Goal: Task Accomplishment & Management: Use online tool/utility

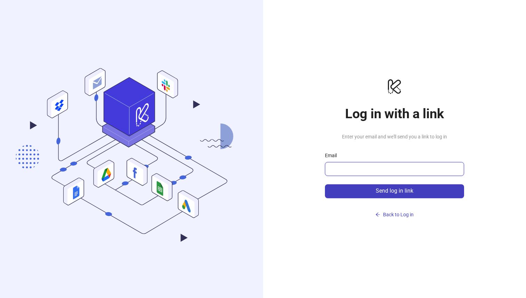
click at [375, 170] on input "Email" at bounding box center [393, 169] width 129 height 8
type input "**********"
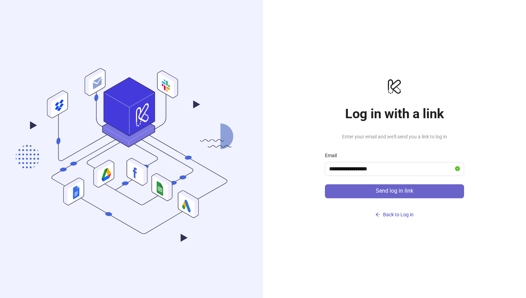
click at [383, 190] on span "Send log in link" at bounding box center [394, 191] width 38 height 6
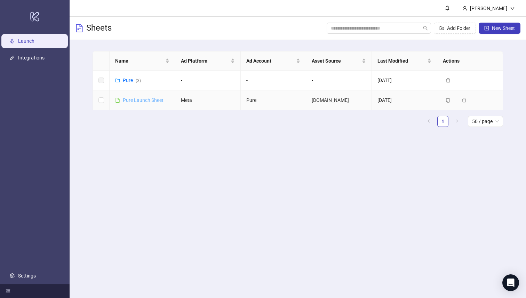
click at [137, 100] on link "Pure Launch Sheet" at bounding box center [143, 100] width 41 height 6
click at [502, 27] on span "New Sheet" at bounding box center [503, 28] width 23 height 6
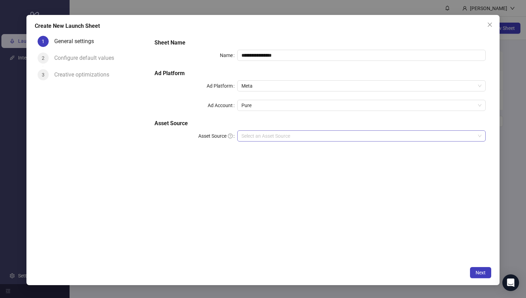
click at [309, 131] on input "Asset Source" at bounding box center [358, 136] width 234 height 10
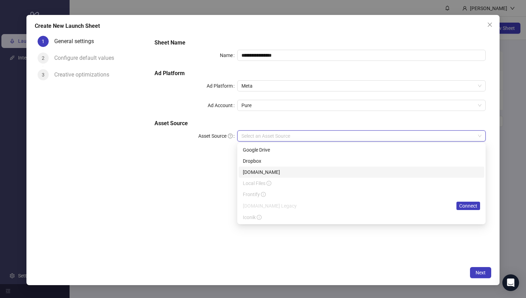
click at [286, 170] on div "[DOMAIN_NAME]" at bounding box center [361, 172] width 237 height 8
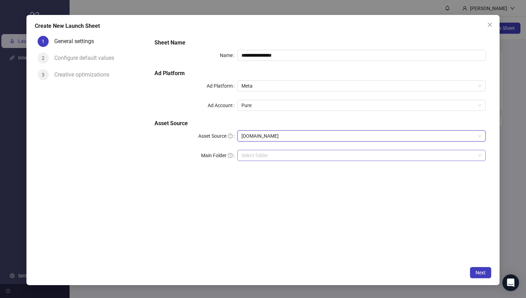
click at [278, 158] on input "search" at bounding box center [358, 155] width 234 height 10
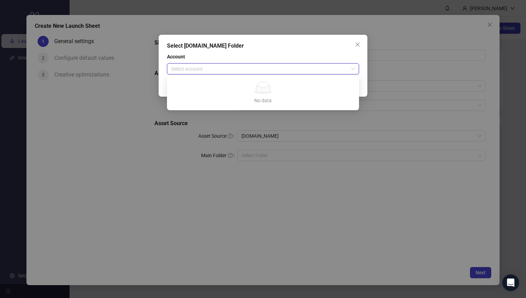
click at [274, 68] on input "search" at bounding box center [259, 69] width 177 height 10
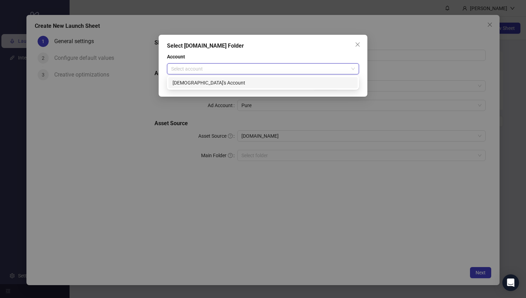
click at [262, 83] on div "[DEMOGRAPHIC_DATA]'s Account" at bounding box center [262, 83] width 181 height 8
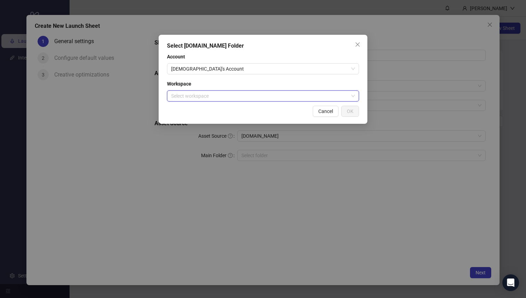
click at [254, 98] on input "search" at bounding box center [259, 96] width 177 height 10
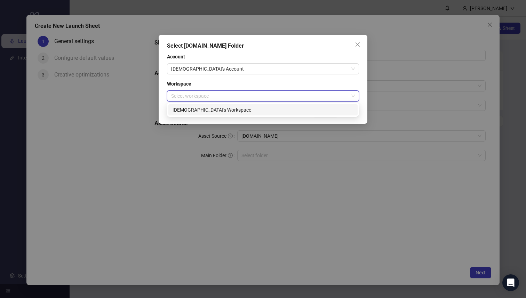
click at [240, 110] on div "[DEMOGRAPHIC_DATA]'s Workspace" at bounding box center [262, 110] width 181 height 8
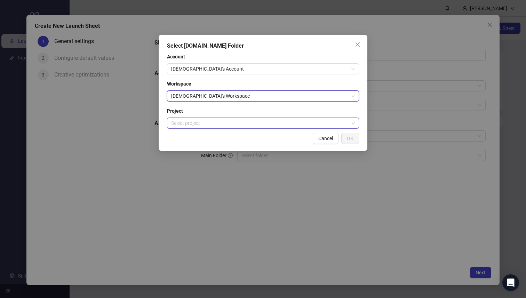
click at [232, 123] on input "search" at bounding box center [259, 123] width 177 height 10
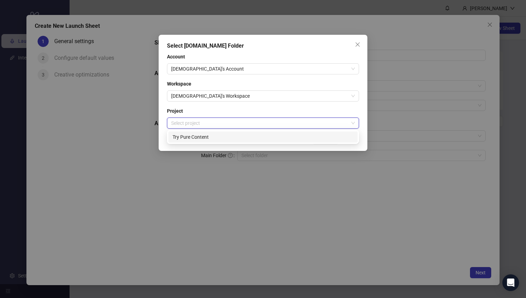
click at [232, 136] on div "Try Pure Content" at bounding box center [262, 137] width 181 height 8
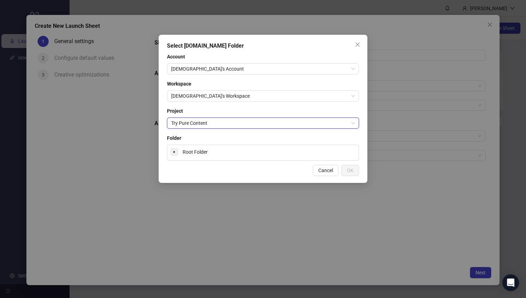
click at [173, 152] on icon "caret-down" at bounding box center [173, 151] width 3 height 3
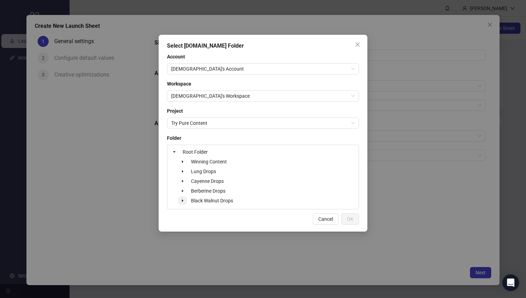
click at [184, 202] on icon "caret-down" at bounding box center [182, 200] width 3 height 3
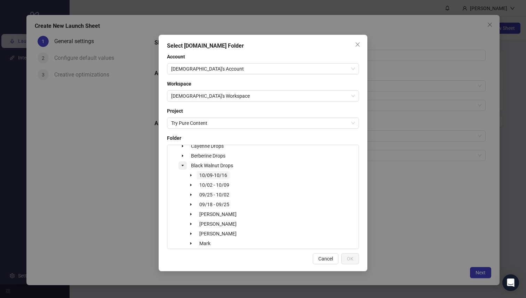
scroll to position [38, 0]
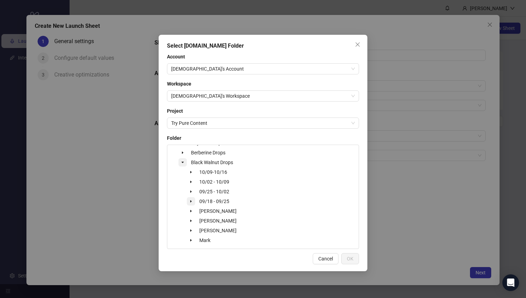
click at [192, 201] on icon "caret-down" at bounding box center [190, 201] width 3 height 3
click at [190, 201] on icon "caret-down" at bounding box center [191, 201] width 2 height 1
click at [217, 181] on span "10/02 - 10/09" at bounding box center [214, 182] width 30 height 6
click at [353, 259] on button "OK" at bounding box center [350, 258] width 18 height 11
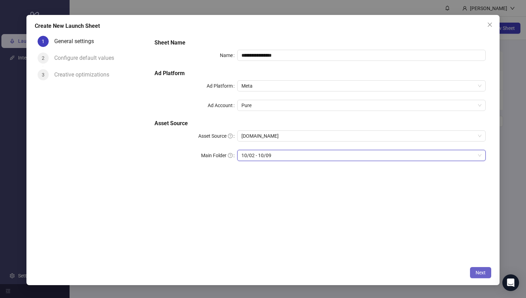
click at [478, 268] on button "Next" at bounding box center [480, 272] width 21 height 11
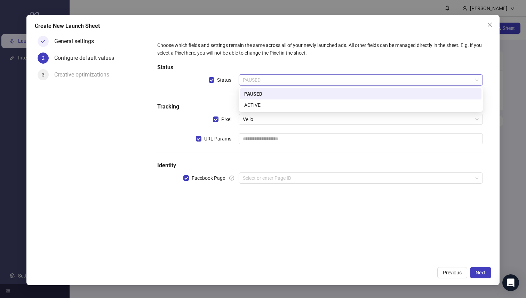
click at [263, 83] on span "PAUSED" at bounding box center [361, 80] width 236 height 10
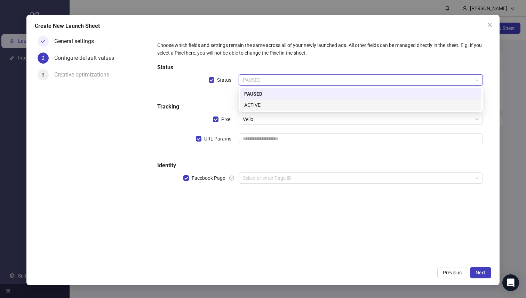
click at [273, 103] on div "ACTIVE" at bounding box center [360, 105] width 233 height 8
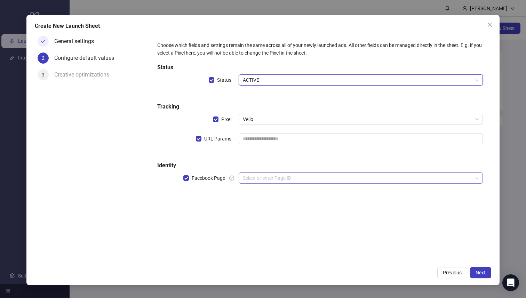
click at [245, 181] on input "search" at bounding box center [357, 178] width 229 height 10
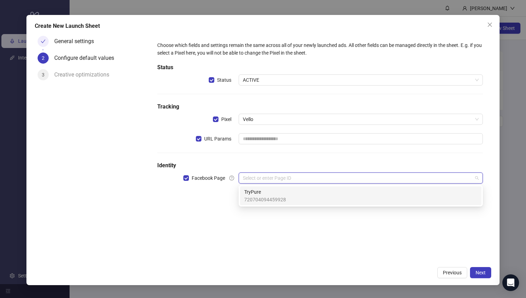
click at [259, 196] on span "720704094459928" at bounding box center [265, 200] width 42 height 8
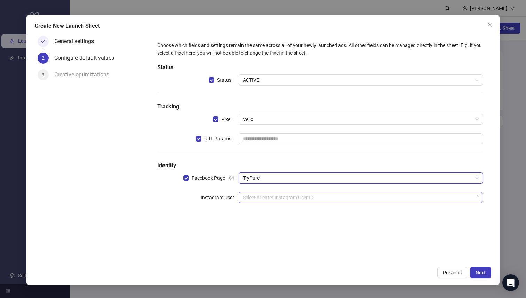
click at [265, 196] on input "search" at bounding box center [357, 197] width 229 height 10
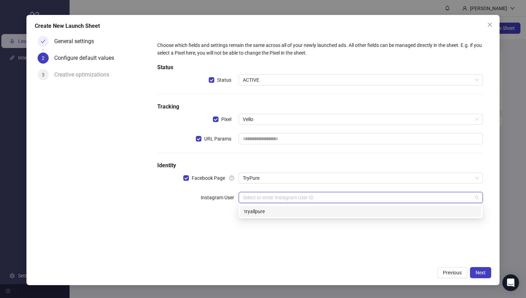
click at [262, 213] on div "tryallpure" at bounding box center [360, 212] width 233 height 8
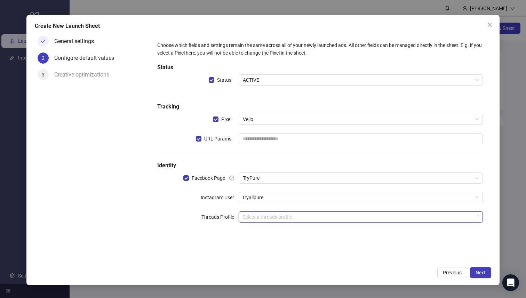
click at [261, 217] on input "search" at bounding box center [357, 217] width 229 height 10
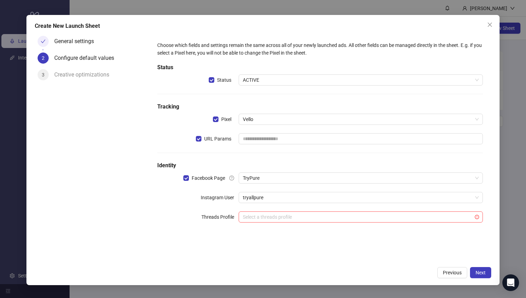
click at [210, 235] on div "Choose which fields and settings remain the same across all of your newly launc…" at bounding box center [320, 136] width 337 height 201
click at [476, 272] on span "Next" at bounding box center [480, 273] width 10 height 6
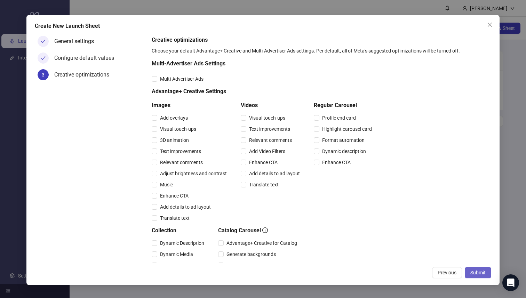
click at [477, 272] on span "Submit" at bounding box center [477, 273] width 15 height 6
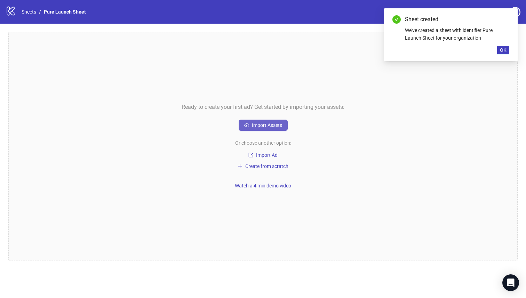
click at [261, 123] on span "Import Assets" at bounding box center [267, 125] width 30 height 6
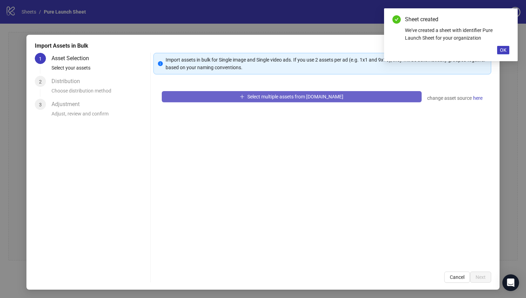
click at [244, 96] on icon "plus" at bounding box center [242, 96] width 5 height 5
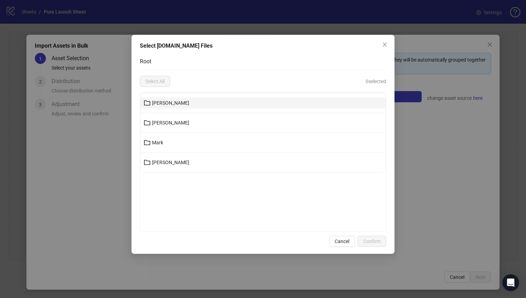
click at [209, 106] on button "[PERSON_NAME]" at bounding box center [262, 102] width 245 height 11
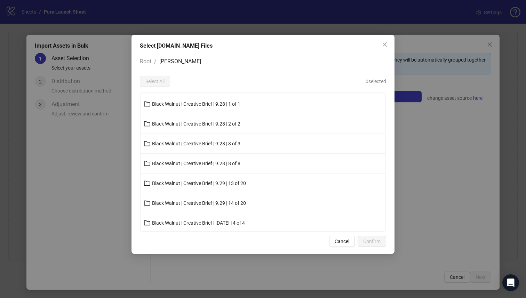
scroll to position [179, 0]
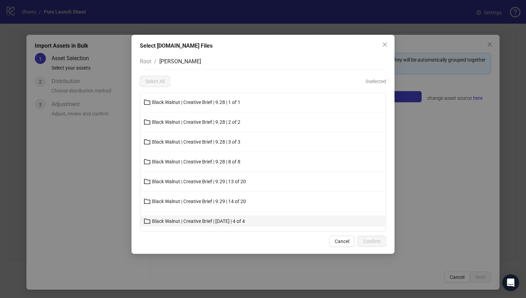
click at [193, 221] on span "Black Walnut | Creative Brief | [DATE] | 4 of 4" at bounding box center [198, 221] width 93 height 6
click at [193, 221] on div "Black Walnut | Creative Brief | 10.1 | 10 of 10 Black Walnut | Creative Brief |…" at bounding box center [263, 161] width 246 height 139
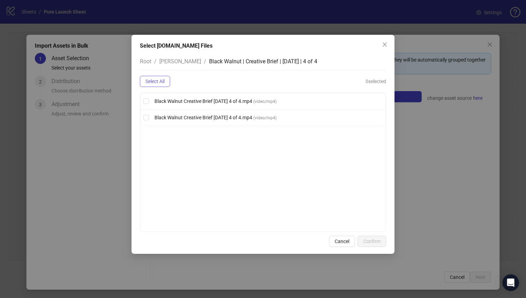
click at [152, 83] on span "Select All" at bounding box center [154, 82] width 19 height 6
click at [372, 240] on span "Confirm" at bounding box center [371, 241] width 17 height 6
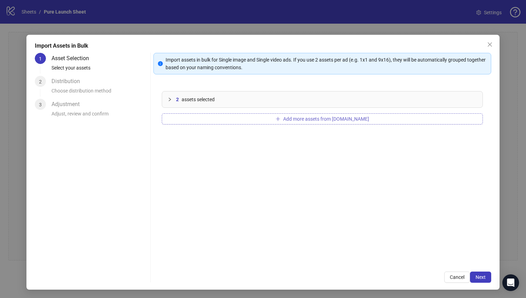
click at [280, 116] on icon "plus" at bounding box center [277, 118] width 5 height 5
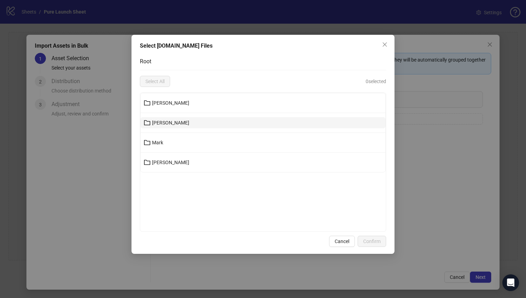
click at [176, 122] on button "[PERSON_NAME]" at bounding box center [262, 122] width 245 height 11
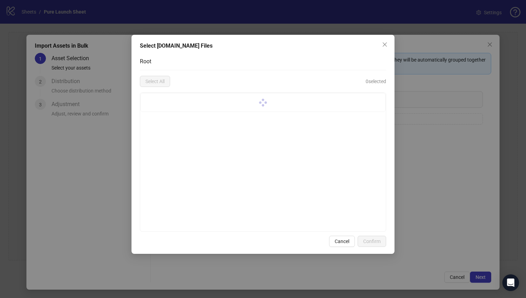
click at [176, 122] on div at bounding box center [263, 161] width 246 height 139
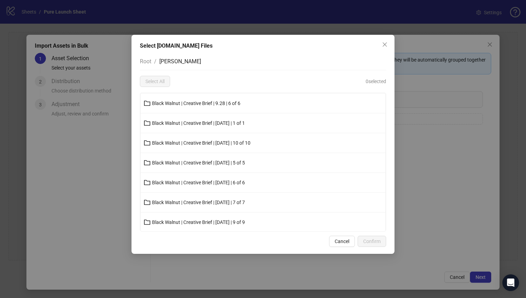
scroll to position [120, 0]
click at [205, 121] on span "Black Walnut | Creative Brief | [DATE] | 1 of 1" at bounding box center [198, 122] width 93 height 6
click at [205, 121] on div "Black Walnut | Creative Brief | 10.05 | 19 of 20 Black Walnut | Creative Brief …" at bounding box center [263, 161] width 246 height 139
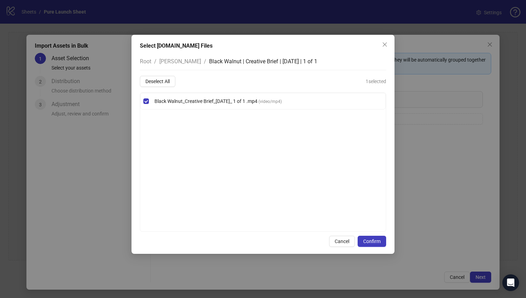
click at [174, 61] on span "[PERSON_NAME]" at bounding box center [180, 61] width 42 height 7
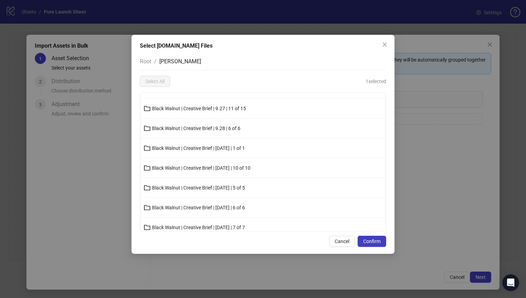
scroll to position [97, 0]
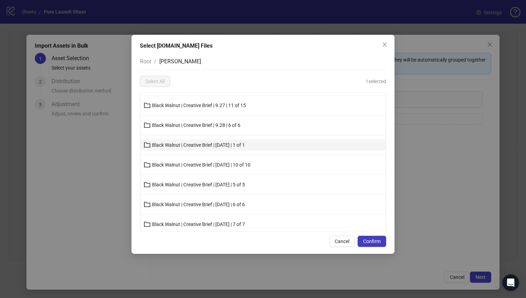
click at [198, 144] on span "Black Walnut | Creative Brief | [DATE] | 1 of 1" at bounding box center [198, 145] width 93 height 6
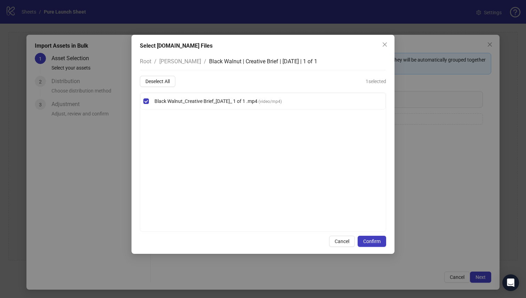
click at [198, 144] on div "Black Walnut_Creative Brief_[DATE]_ 1 of 1 .mp4 ( video/mp4 )" at bounding box center [263, 161] width 246 height 139
click at [169, 62] on span "[PERSON_NAME]" at bounding box center [180, 61] width 42 height 7
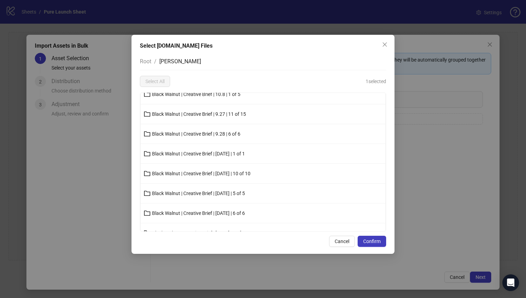
scroll to position [92, 0]
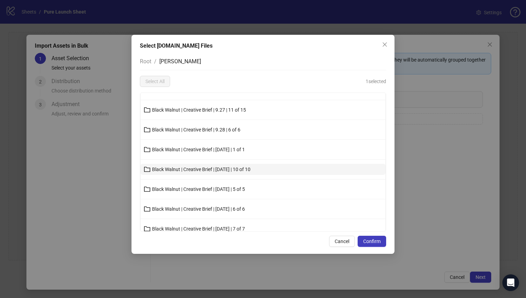
click at [220, 168] on span "Black Walnut | Creative Brief | [DATE] | 10 of 10" at bounding box center [201, 170] width 98 height 6
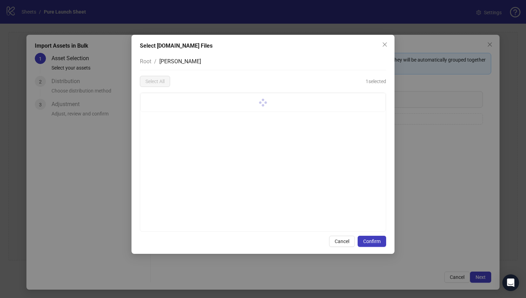
click at [220, 168] on div at bounding box center [263, 161] width 246 height 139
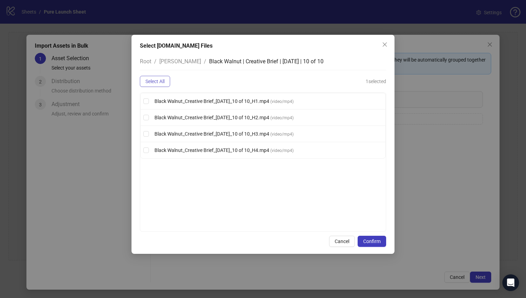
click at [153, 84] on span "Select All" at bounding box center [154, 82] width 19 height 6
click at [173, 62] on span "[PERSON_NAME]" at bounding box center [180, 61] width 42 height 7
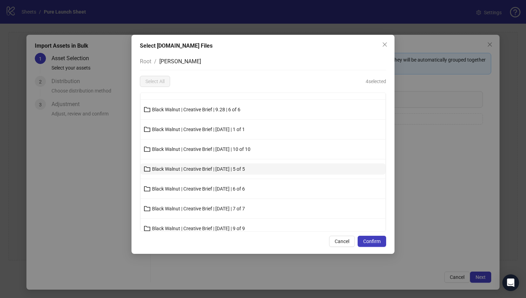
scroll to position [113, 0]
click at [205, 167] on span "Black Walnut | Creative Brief | [DATE] | 5 of 5" at bounding box center [198, 168] width 93 height 6
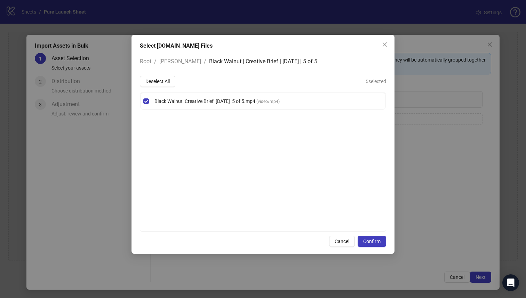
click at [173, 60] on span "[PERSON_NAME]" at bounding box center [180, 61] width 42 height 7
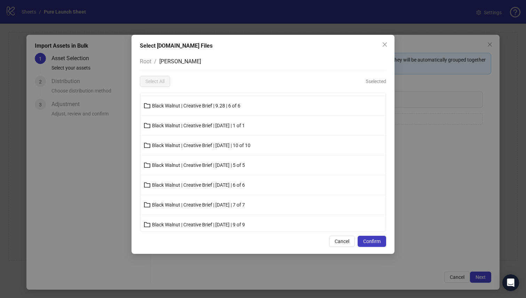
scroll to position [120, 0]
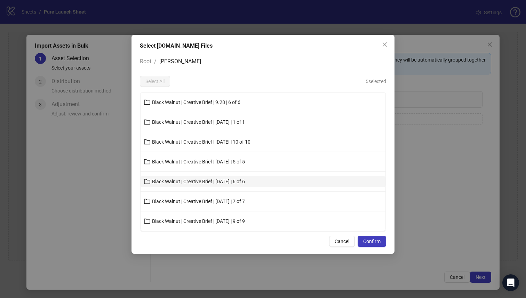
click at [186, 181] on span "Black Walnut | Creative Brief | [DATE] | 6 of 6" at bounding box center [198, 182] width 93 height 6
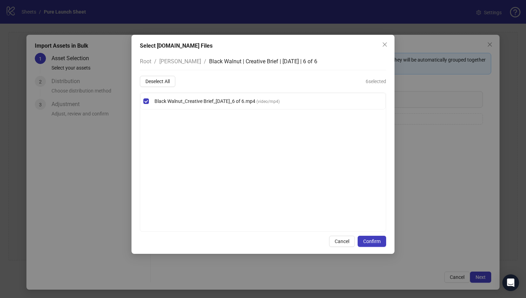
click at [174, 62] on span "[PERSON_NAME]" at bounding box center [180, 61] width 42 height 7
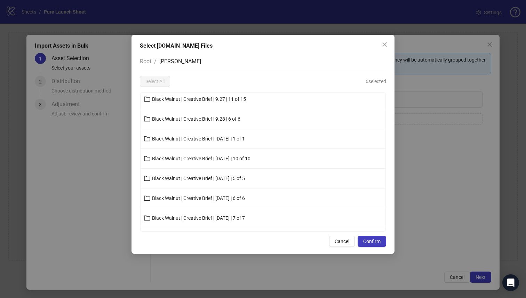
scroll to position [120, 0]
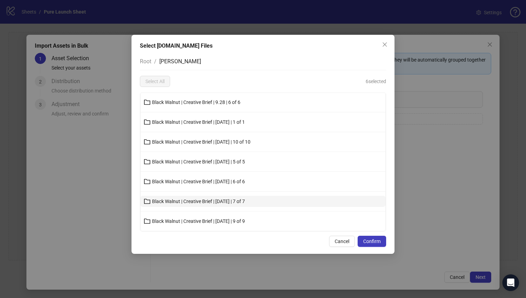
click at [184, 199] on span "Black Walnut | Creative Brief | [DATE] | 7 of 7" at bounding box center [198, 201] width 93 height 6
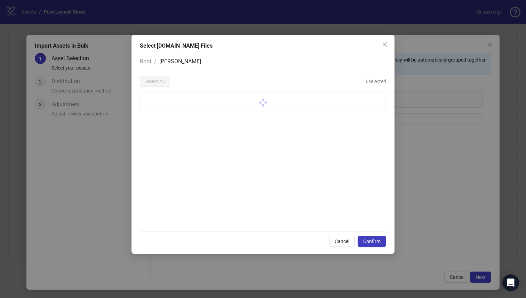
scroll to position [0, 0]
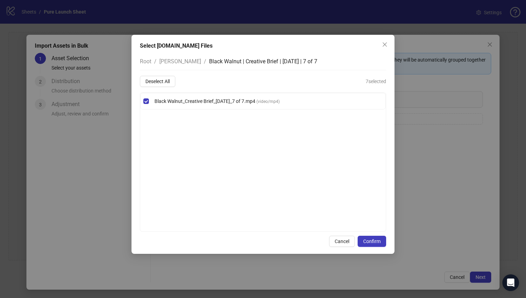
click at [167, 63] on span "[PERSON_NAME]" at bounding box center [180, 61] width 42 height 7
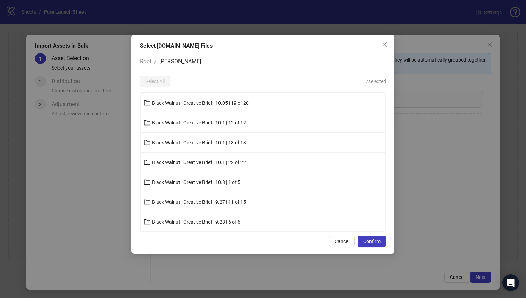
scroll to position [120, 0]
click at [184, 219] on span "Black Walnut | Creative Brief | [DATE] | 9 of 9" at bounding box center [198, 221] width 93 height 6
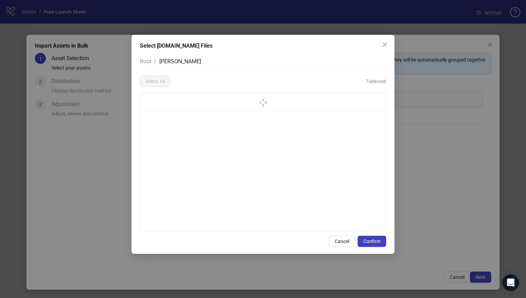
scroll to position [0, 0]
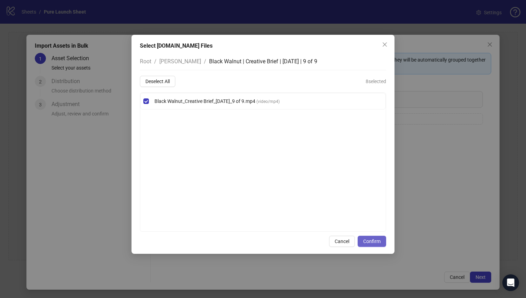
click at [369, 242] on span "Confirm" at bounding box center [371, 241] width 17 height 6
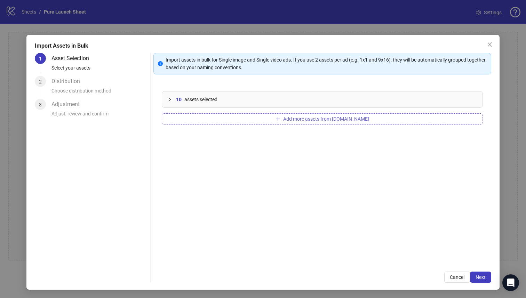
click at [280, 120] on button "Add more assets from [DOMAIN_NAME]" at bounding box center [322, 118] width 321 height 11
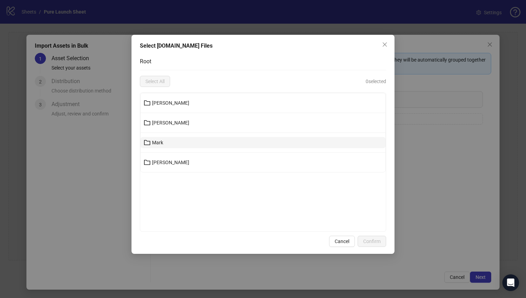
click at [186, 142] on button "Mark" at bounding box center [262, 142] width 245 height 11
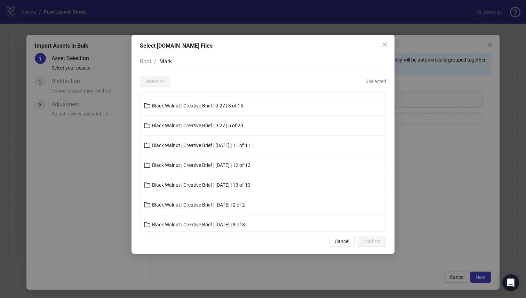
scroll to position [120, 0]
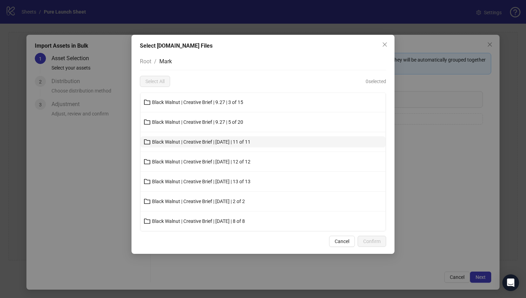
click at [192, 142] on span "Black Walnut | Creative Brief | [DATE] | 11 of 11" at bounding box center [201, 142] width 98 height 6
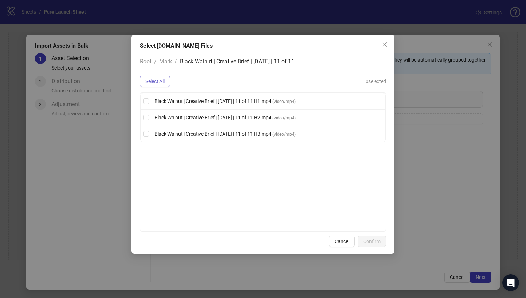
click at [155, 80] on span "Select All" at bounding box center [154, 82] width 19 height 6
click at [168, 62] on span "Mark" at bounding box center [165, 61] width 13 height 7
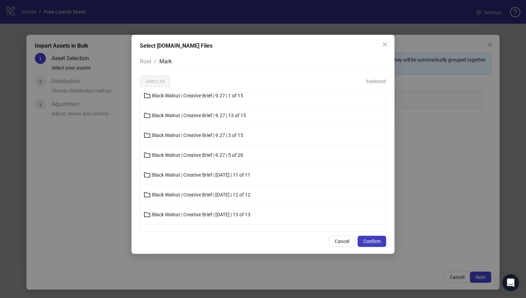
scroll to position [120, 0]
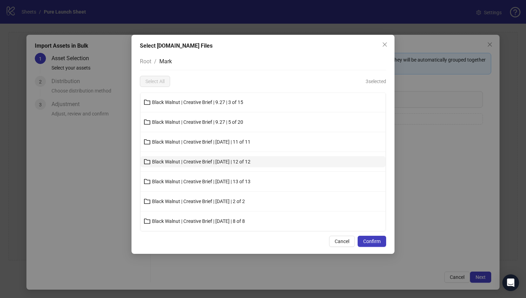
click at [202, 159] on span "Black Walnut | Creative Brief | [DATE] | 12 of 12" at bounding box center [201, 162] width 98 height 6
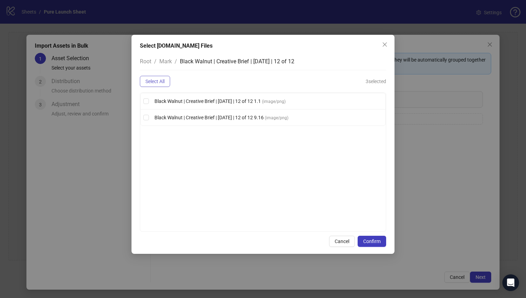
click at [159, 80] on span "Select All" at bounding box center [154, 82] width 19 height 6
click at [163, 60] on span "Mark" at bounding box center [165, 61] width 13 height 7
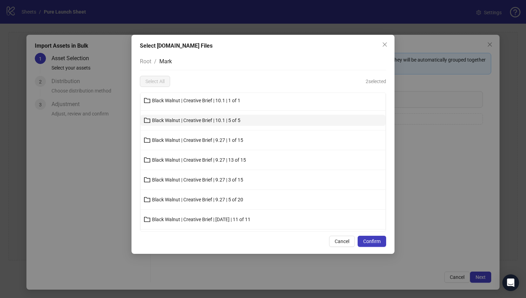
scroll to position [120, 0]
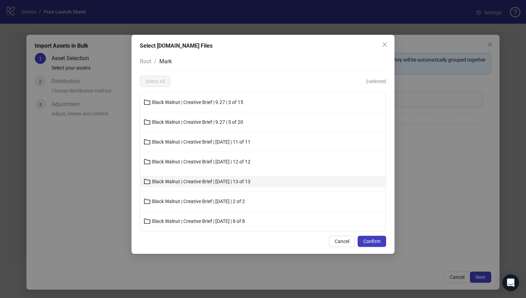
click at [195, 180] on span "Black Walnut | Creative Brief | [DATE] | 13 of 13" at bounding box center [201, 182] width 98 height 6
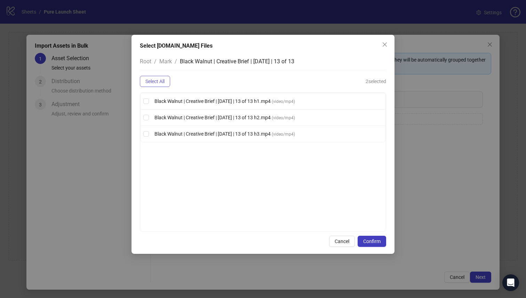
click at [152, 83] on span "Select All" at bounding box center [154, 82] width 19 height 6
click at [167, 60] on span "Mark" at bounding box center [165, 61] width 13 height 7
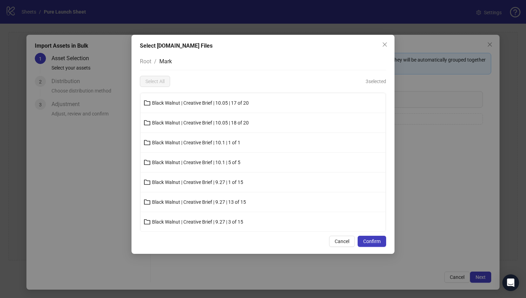
scroll to position [120, 0]
click at [186, 201] on span "Black Walnut | Creative Brief | [DATE] | 2 of 2" at bounding box center [198, 201] width 93 height 6
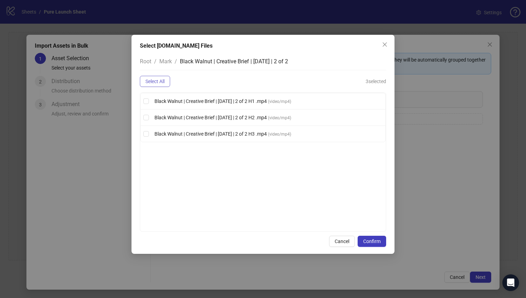
click at [149, 81] on span "Select All" at bounding box center [154, 82] width 19 height 6
click at [167, 61] on span "Mark" at bounding box center [165, 61] width 13 height 7
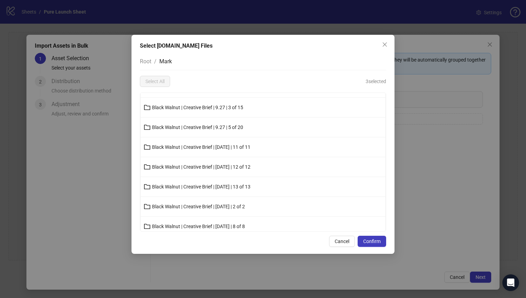
scroll to position [120, 0]
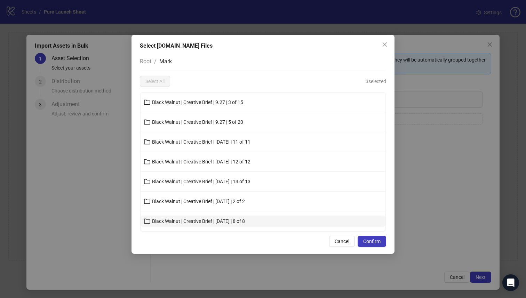
click at [189, 218] on span "Black Walnut | Creative Brief | [DATE] | 8 of 8" at bounding box center [198, 221] width 93 height 6
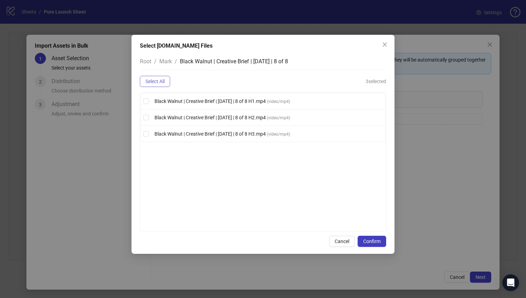
click at [160, 81] on span "Select All" at bounding box center [154, 82] width 19 height 6
click at [166, 61] on span "Mark" at bounding box center [165, 61] width 13 height 7
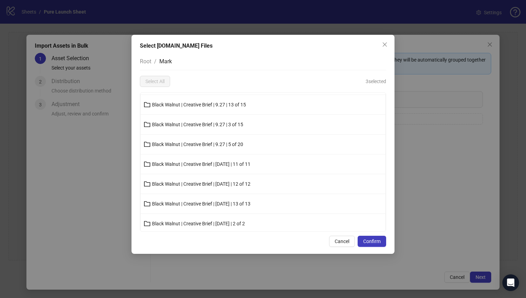
scroll to position [120, 0]
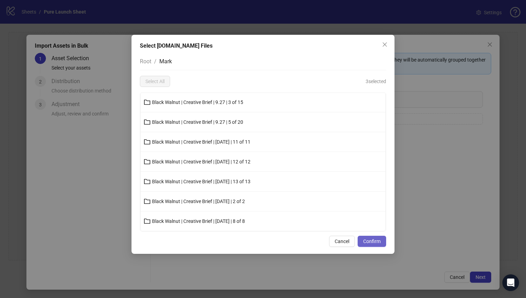
click at [373, 242] on span "Confirm" at bounding box center [371, 241] width 17 height 6
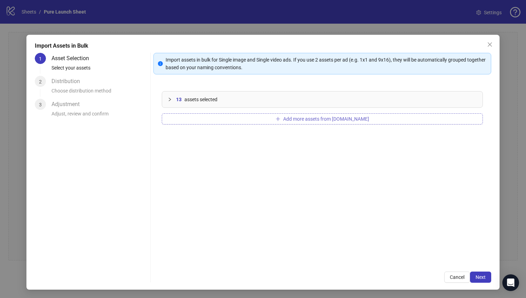
click at [254, 114] on button "Add more assets from [DOMAIN_NAME]" at bounding box center [322, 118] width 321 height 11
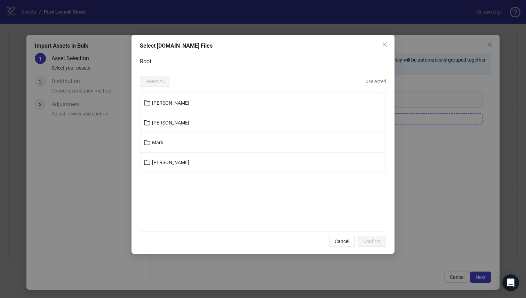
scroll to position [0, 0]
click at [172, 162] on button "[PERSON_NAME]" at bounding box center [262, 162] width 245 height 11
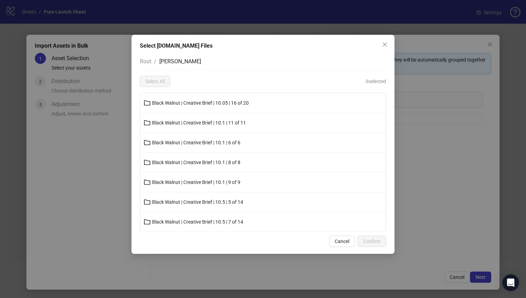
scroll to position [100, 0]
click at [214, 221] on span "Black Walnut | Creative Brief | [DATE] | 3 of 3" at bounding box center [198, 221] width 93 height 6
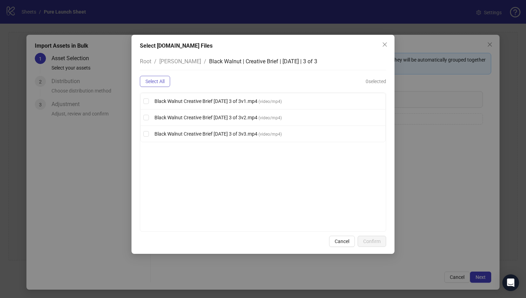
click at [160, 81] on span "Select All" at bounding box center [154, 82] width 19 height 6
click at [371, 241] on span "Confirm" at bounding box center [371, 241] width 17 height 6
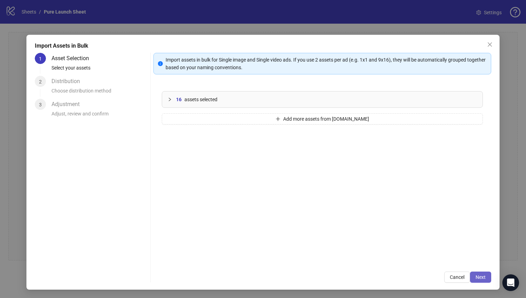
click at [482, 276] on span "Next" at bounding box center [480, 277] width 10 height 6
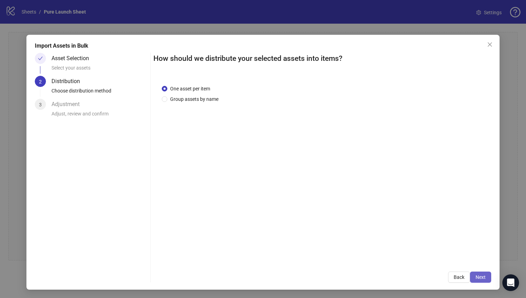
click at [485, 281] on button "Next" at bounding box center [480, 276] width 21 height 11
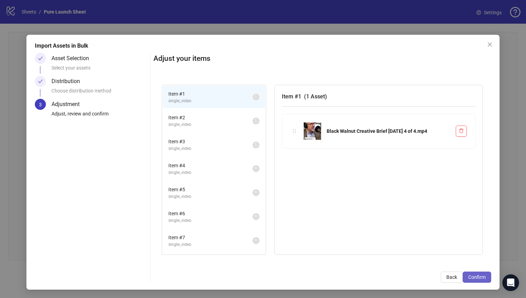
click at [479, 276] on span "Confirm" at bounding box center [476, 277] width 17 height 6
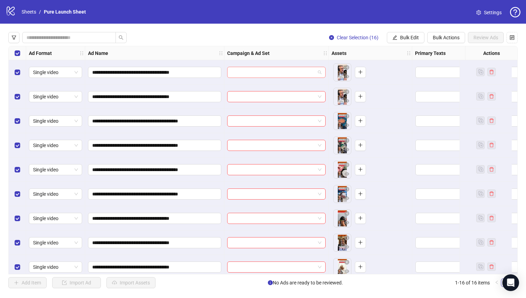
click at [285, 72] on input "search" at bounding box center [273, 72] width 84 height 10
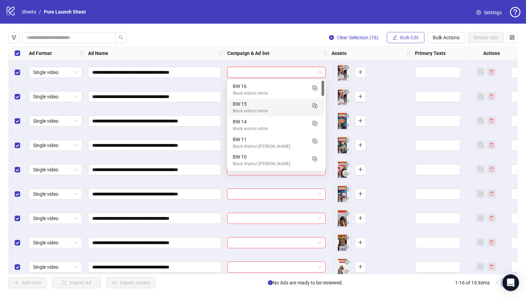
click at [405, 38] on span "Bulk Edit" at bounding box center [409, 38] width 19 height 6
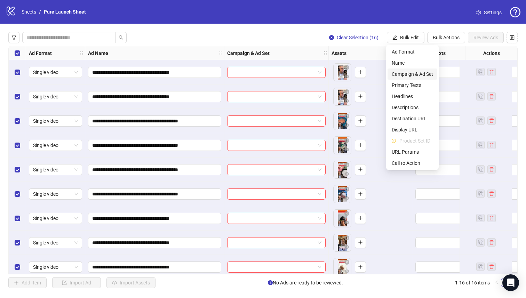
click at [404, 71] on span "Campaign & Ad Set" at bounding box center [411, 74] width 41 height 8
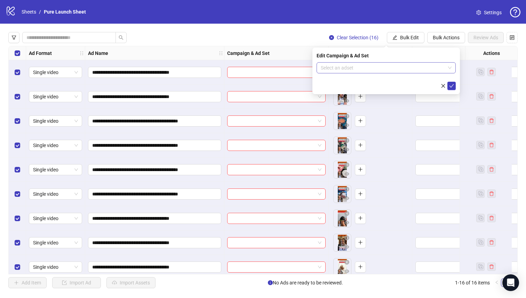
click at [388, 67] on input "search" at bounding box center [383, 68] width 124 height 10
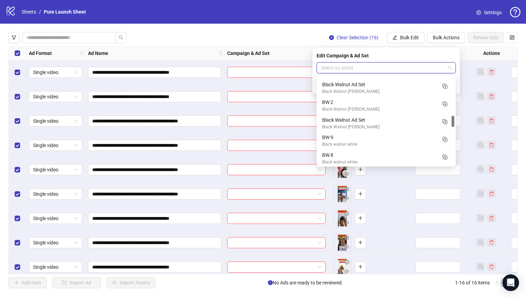
scroll to position [313, 0]
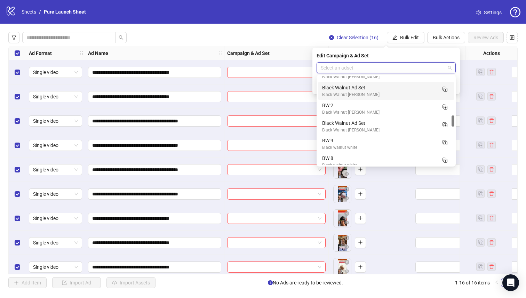
click at [192, 61] on div "**********" at bounding box center [154, 72] width 139 height 24
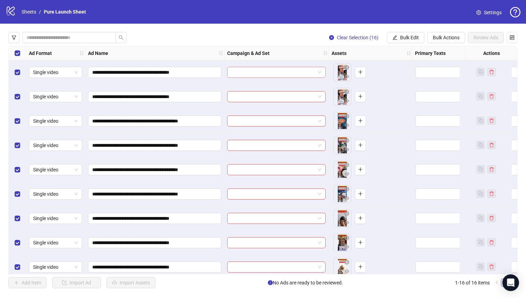
click at [232, 69] on input "search" at bounding box center [273, 72] width 84 height 10
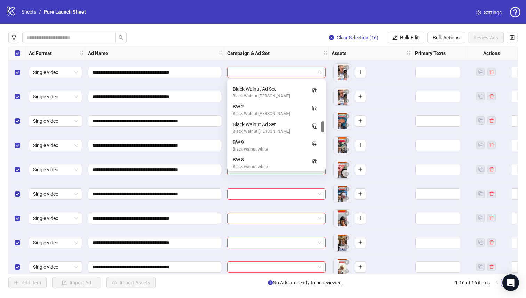
scroll to position [325, 0]
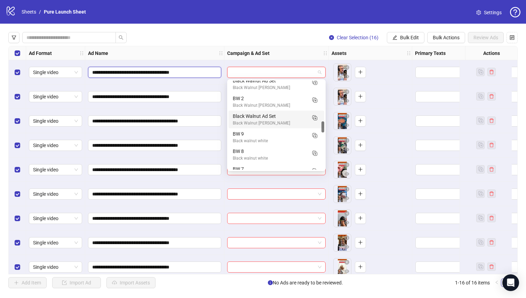
click at [178, 73] on input "**********" at bounding box center [153, 72] width 123 height 8
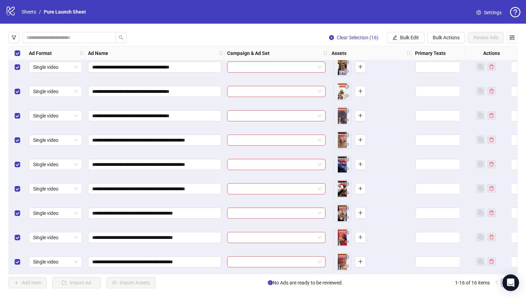
scroll to position [0, 0]
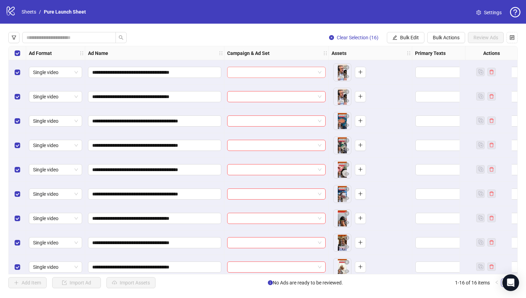
click at [271, 73] on input "search" at bounding box center [273, 72] width 84 height 10
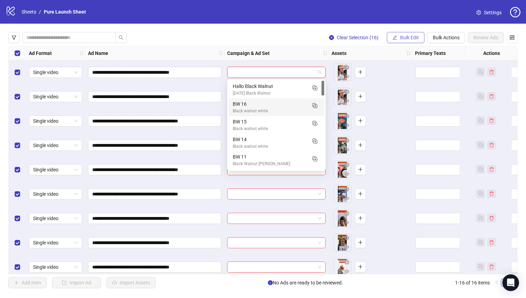
click at [401, 35] on span "Bulk Edit" at bounding box center [409, 38] width 19 height 6
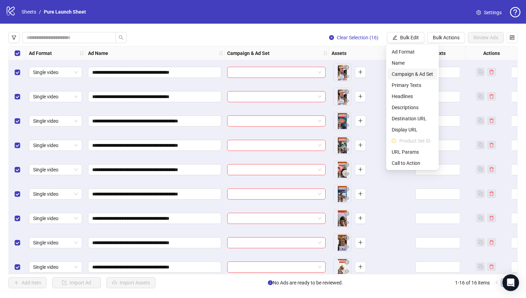
click at [410, 73] on span "Campaign & Ad Set" at bounding box center [411, 74] width 41 height 8
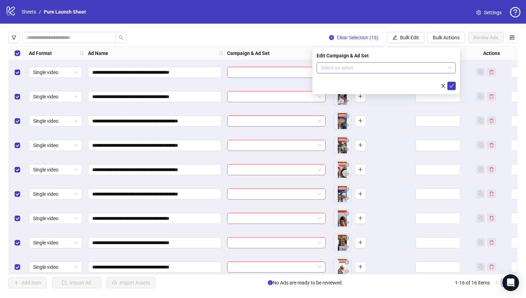
click at [364, 65] on input "search" at bounding box center [383, 68] width 124 height 10
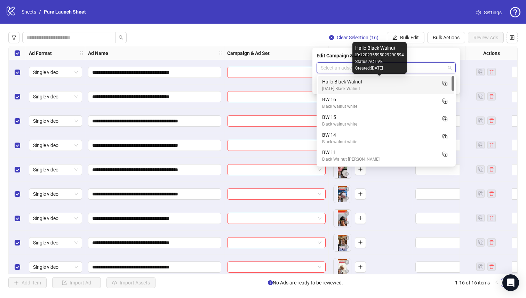
click at [341, 83] on div "Hallo Black Walnut" at bounding box center [379, 82] width 114 height 8
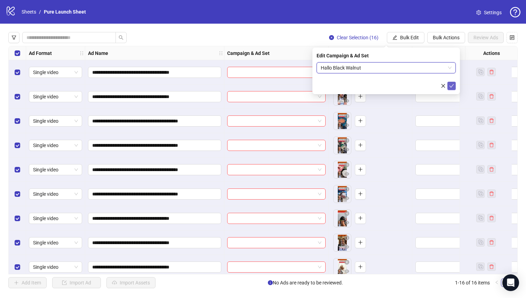
click at [449, 86] on icon "check" at bounding box center [451, 85] width 5 height 5
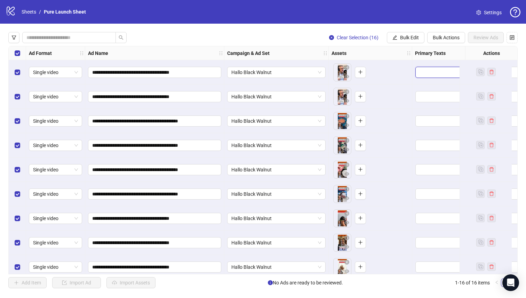
click at [432, 74] on textarea "Edit values" at bounding box center [446, 72] width 63 height 11
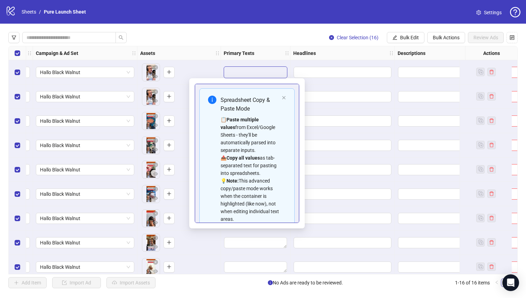
scroll to position [0, 204]
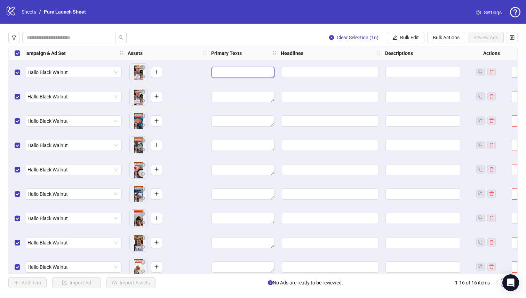
click at [257, 72] on textarea "Edit values" at bounding box center [242, 72] width 63 height 11
click at [398, 38] on button "Bulk Edit" at bounding box center [406, 37] width 38 height 11
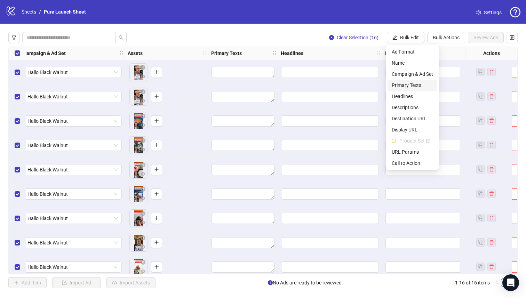
click at [408, 87] on span "Primary Texts" at bounding box center [411, 85] width 41 height 8
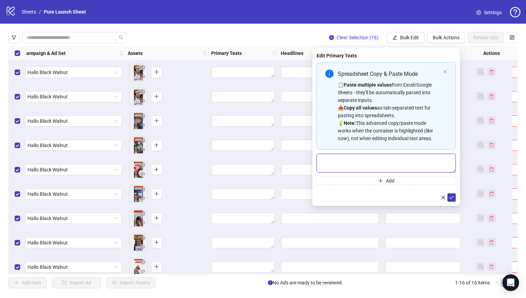
click at [375, 157] on textarea "Multi-text input container - paste or copy values" at bounding box center [385, 163] width 139 height 19
paste textarea "**********"
click at [332, 159] on textarea "**********" at bounding box center [385, 163] width 139 height 19
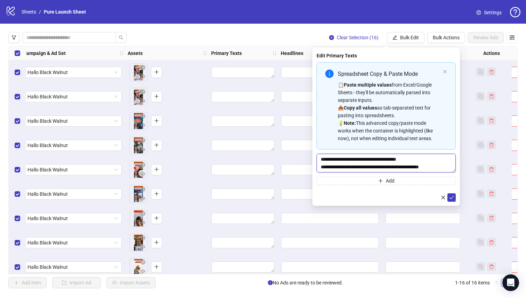
click at [363, 159] on textarea "**********" at bounding box center [385, 163] width 139 height 19
type textarea "**********"
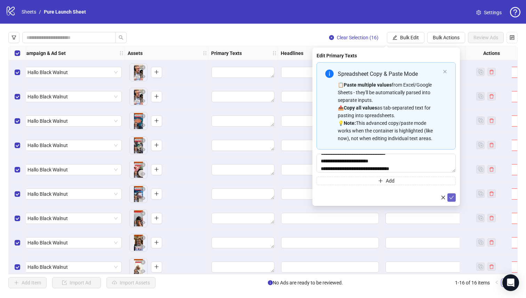
click at [452, 198] on icon "check" at bounding box center [451, 197] width 5 height 5
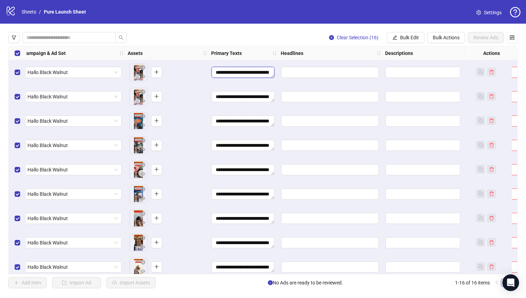
click at [224, 72] on textarea "**********" at bounding box center [242, 72] width 63 height 11
drag, startPoint x: 224, startPoint y: 72, endPoint x: 207, endPoint y: 72, distance: 16.7
click at [207, 46] on div "**********" at bounding box center [250, 46] width 890 height 0
drag, startPoint x: 233, startPoint y: 71, endPoint x: 275, endPoint y: 71, distance: 42.4
click at [276, 71] on div "**********" at bounding box center [243, 72] width 70 height 24
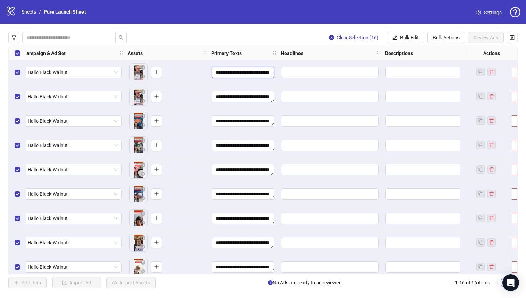
click at [266, 70] on textarea "**********" at bounding box center [242, 72] width 63 height 11
click at [273, 75] on textarea "**********" at bounding box center [242, 72] width 63 height 11
drag, startPoint x: 273, startPoint y: 75, endPoint x: 285, endPoint y: 66, distance: 15.0
click at [285, 46] on div "**********" at bounding box center [250, 46] width 890 height 0
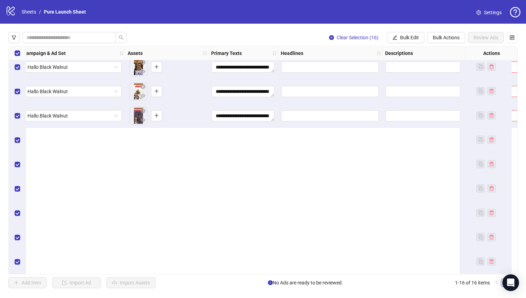
scroll to position [0, 204]
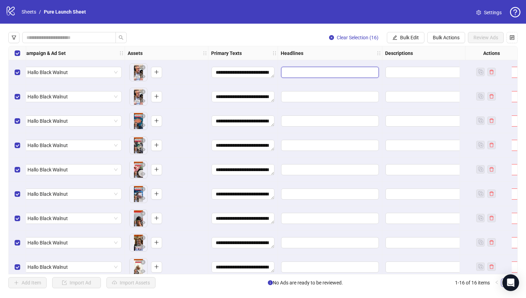
click at [315, 73] on input "Edit values" at bounding box center [330, 72] width 98 height 11
click at [438, 34] on button "Bulk Actions" at bounding box center [446, 37] width 38 height 11
click at [412, 38] on span "Bulk Edit" at bounding box center [409, 38] width 19 height 6
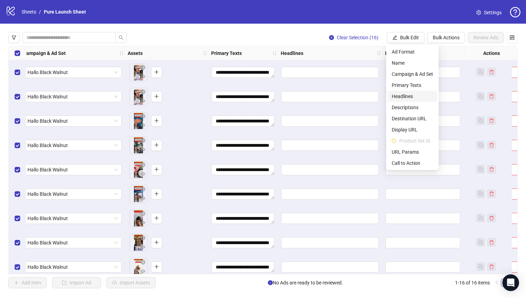
click at [412, 94] on span "Headlines" at bounding box center [411, 96] width 41 height 8
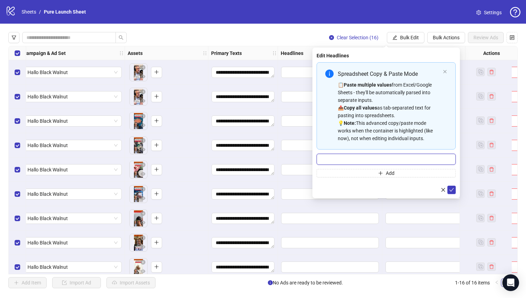
click at [354, 159] on input "Multi-input container - paste or copy values" at bounding box center [385, 159] width 139 height 11
paste input "**********"
click at [358, 160] on input "**********" at bounding box center [385, 159] width 139 height 11
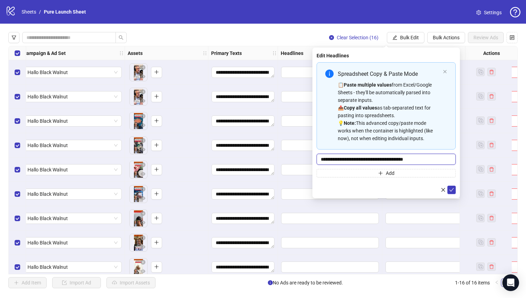
paste input "Multi-input container - paste or copy values"
click at [319, 160] on input "**********" at bounding box center [385, 159] width 139 height 11
type input "**********"
click at [451, 191] on icon "check" at bounding box center [451, 189] width 5 height 5
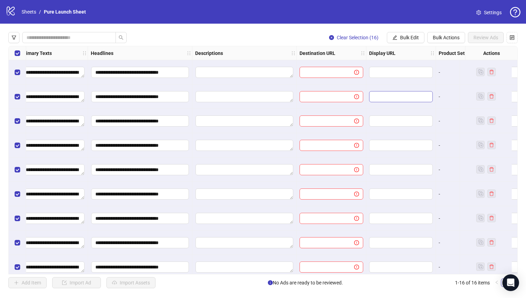
scroll to position [0, 400]
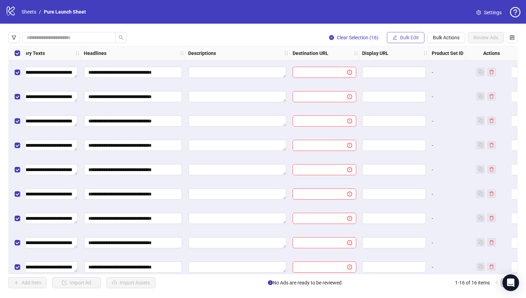
click at [416, 36] on span "Bulk Edit" at bounding box center [409, 38] width 19 height 6
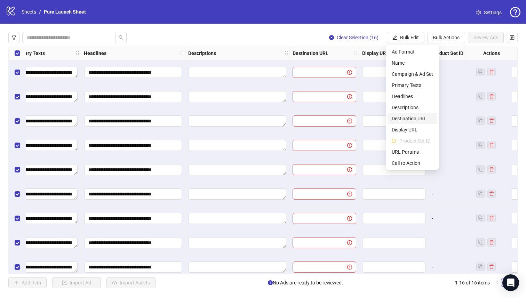
click at [420, 116] on span "Destination URL" at bounding box center [411, 119] width 41 height 8
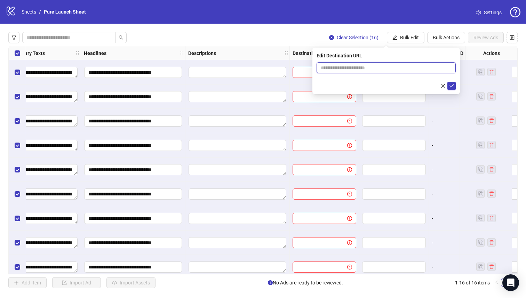
click at [354, 68] on input "text" at bounding box center [383, 68] width 125 height 8
paste input "**********"
type input "**********"
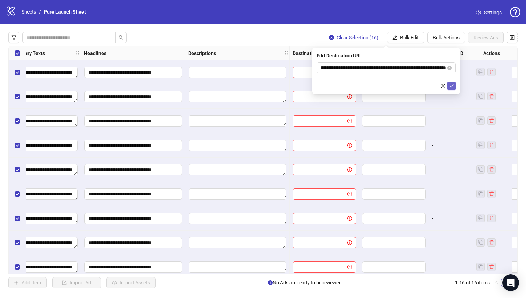
click at [452, 84] on icon "check" at bounding box center [451, 85] width 5 height 3
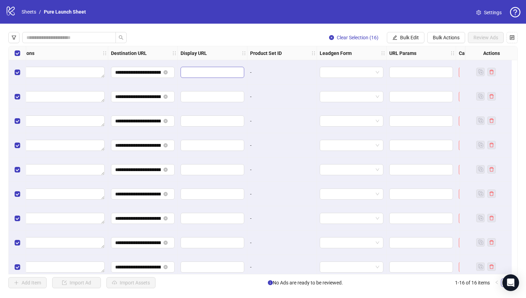
scroll to position [0, 634]
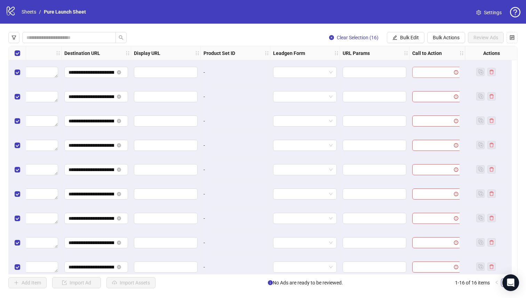
click at [416, 73] on input "search" at bounding box center [433, 72] width 35 height 10
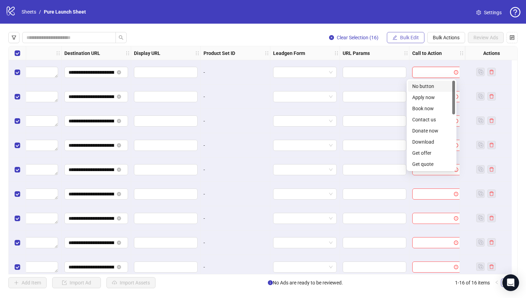
click at [405, 36] on span "Bulk Edit" at bounding box center [409, 38] width 19 height 6
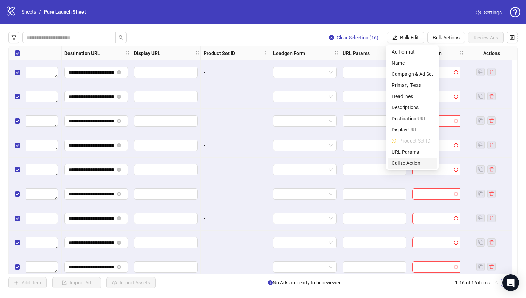
click at [403, 161] on span "Call to Action" at bounding box center [411, 163] width 41 height 8
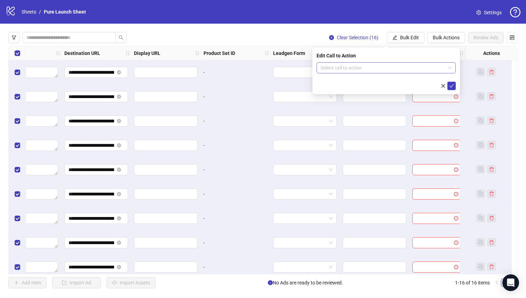
click at [381, 70] on input "search" at bounding box center [383, 68] width 124 height 10
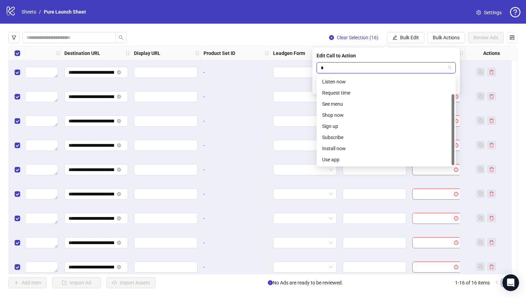
scroll to position [22, 0]
type input "**"
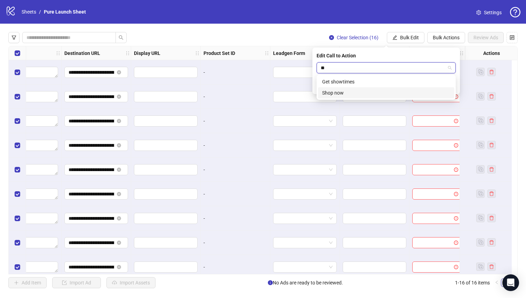
click at [345, 93] on div "Shop now" at bounding box center [386, 93] width 128 height 8
click at [452, 86] on icon "check" at bounding box center [451, 85] width 5 height 3
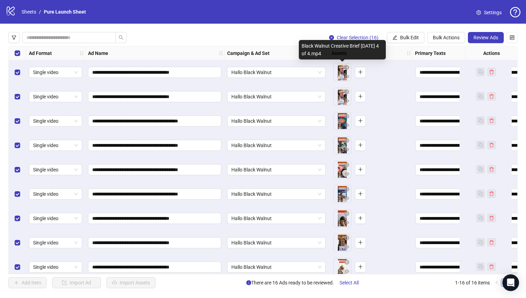
click at [340, 75] on body "**********" at bounding box center [263, 149] width 526 height 298
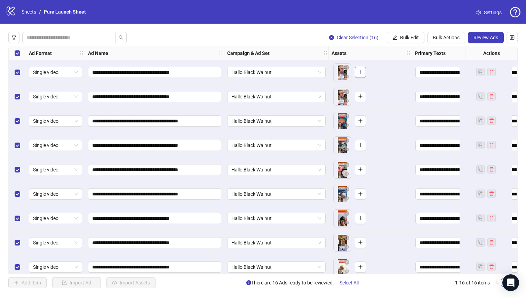
click at [360, 71] on icon "plus" at bounding box center [360, 72] width 0 height 4
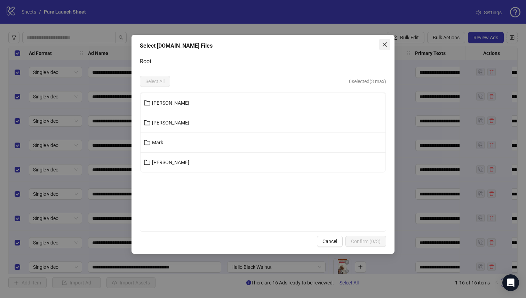
click at [383, 44] on icon "close" at bounding box center [385, 45] width 6 height 6
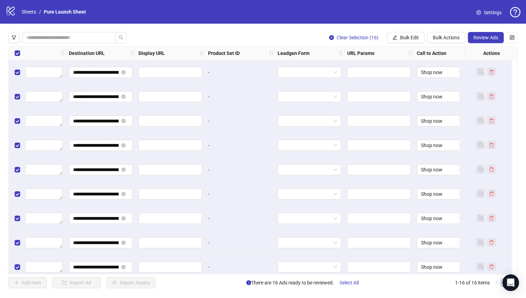
scroll to position [0, 634]
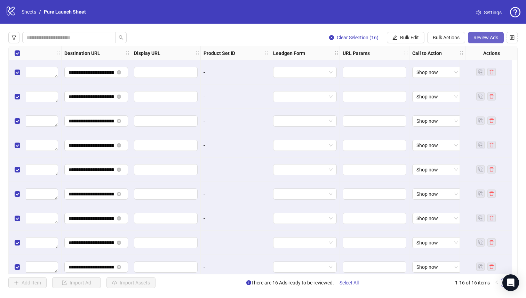
click at [487, 35] on span "Review Ads" at bounding box center [485, 38] width 25 height 6
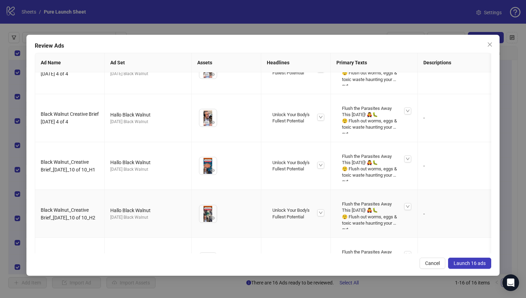
scroll to position [30, 0]
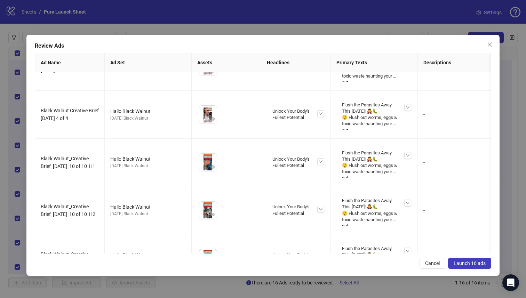
click at [468, 262] on span "Launch 16 ads" at bounding box center [469, 263] width 32 height 6
